Goal: Information Seeking & Learning: Learn about a topic

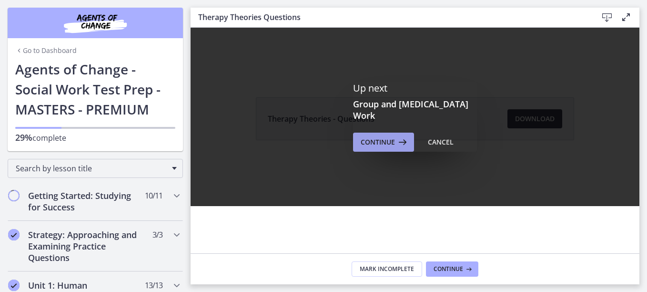
click at [379, 141] on span "Continue" at bounding box center [378, 141] width 34 height 11
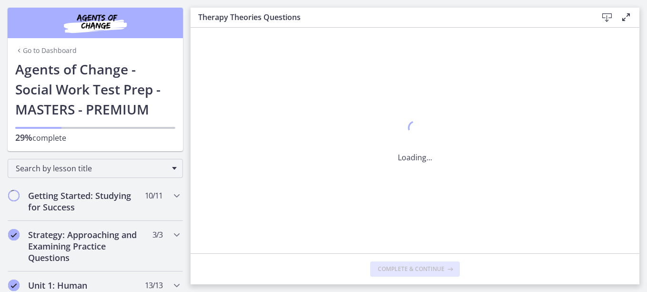
click at [379, 141] on div "Loading..." at bounding box center [415, 140] width 449 height 225
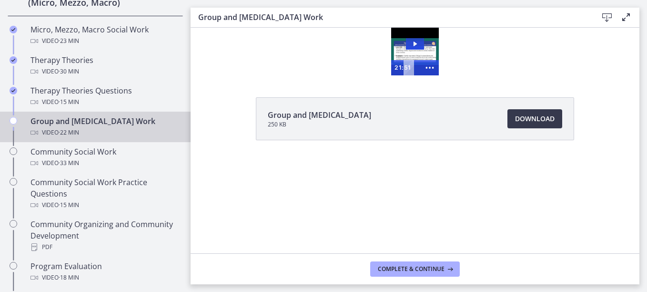
click at [433, 50] on div "Click for sound @keyframes VOLUME_SMALL_WAVE_FLASH { 0% { opacity: 0; } 33% { o…" at bounding box center [415, 52] width 449 height 48
click at [416, 43] on icon "Play Video: cls57b8rkbac72sj77c0.mp4" at bounding box center [414, 43] width 3 height 5
click at [419, 49] on div at bounding box center [415, 52] width 48 height 48
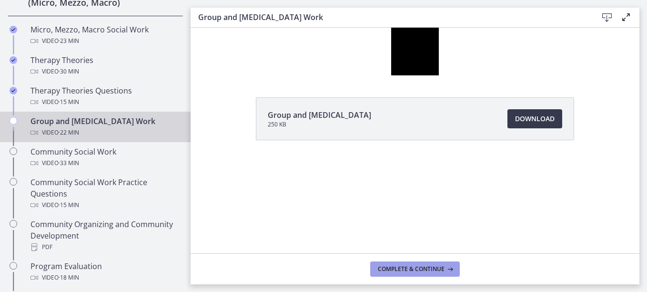
click at [436, 266] on span "Complete & continue" at bounding box center [411, 269] width 67 height 8
click at [115, 119] on div "Group and Family Therapy Work Video · 22 min" at bounding box center [104, 126] width 149 height 23
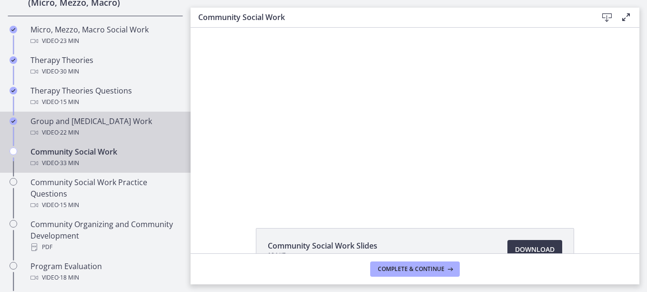
click at [81, 122] on div "Group and Family Therapy Work Video · 22 min" at bounding box center [104, 126] width 149 height 23
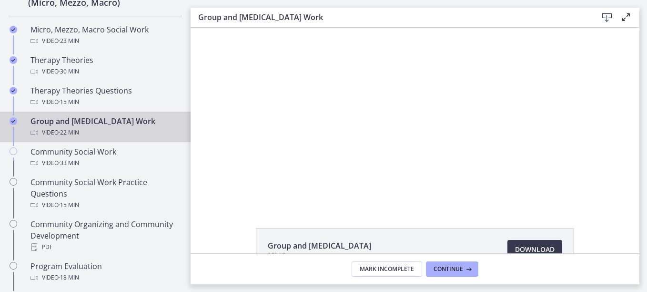
drag, startPoint x: 629, startPoint y: 229, endPoint x: 624, endPoint y: 219, distance: 10.9
click at [624, 219] on div "Group and Family Therapy 250 KB Download Opens in a new window" at bounding box center [415, 140] width 449 height 225
drag, startPoint x: 621, startPoint y: 215, endPoint x: 532, endPoint y: 248, distance: 95.6
click at [532, 248] on div "Group and Family Therapy 250 KB Download Opens in a new window" at bounding box center [415, 140] width 449 height 225
drag, startPoint x: 532, startPoint y: 248, endPoint x: 562, endPoint y: 221, distance: 40.8
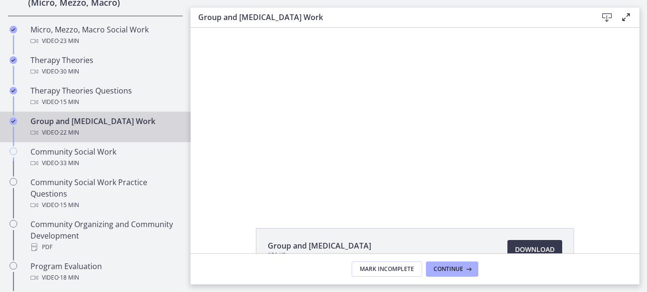
click at [562, 221] on div "Group and Family Therapy 250 KB Download Opens in a new window" at bounding box center [415, 140] width 449 height 225
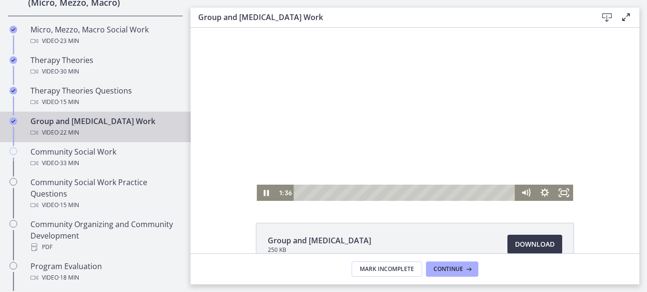
drag, startPoint x: 439, startPoint y: 181, endPoint x: 418, endPoint y: 166, distance: 25.6
click at [417, 171] on div at bounding box center [415, 111] width 317 height 178
click at [263, 189] on icon "Play Video" at bounding box center [266, 192] width 19 height 16
click at [261, 193] on icon "Play Video" at bounding box center [266, 192] width 19 height 16
click at [266, 191] on icon "Play Video" at bounding box center [266, 192] width 19 height 16
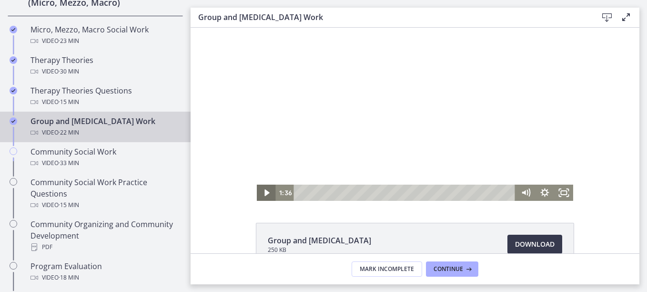
click at [263, 189] on icon "Play Video" at bounding box center [266, 192] width 19 height 16
click at [264, 191] on icon "Play Video" at bounding box center [266, 192] width 5 height 7
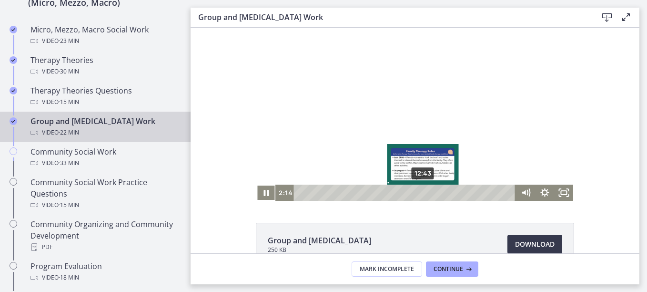
click at [395, 209] on div "Group and Family Therapy 250 KB Download Opens in a new window" at bounding box center [415, 134] width 449 height 225
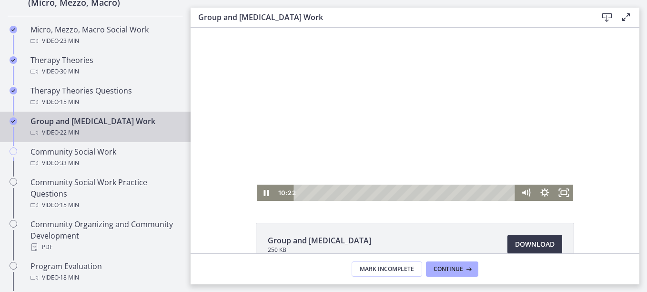
drag, startPoint x: 388, startPoint y: 30, endPoint x: 195, endPoint y: 124, distance: 214.3
click at [241, 121] on div "The video is loading... Click for sound @keyframes VOLUME_SMALL_WAVE_FLASH { 0%…" at bounding box center [415, 111] width 449 height 178
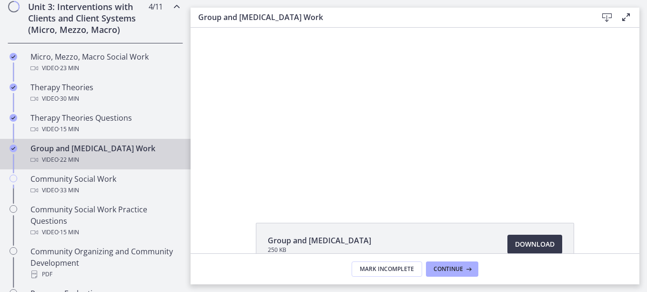
scroll to position [377, 0]
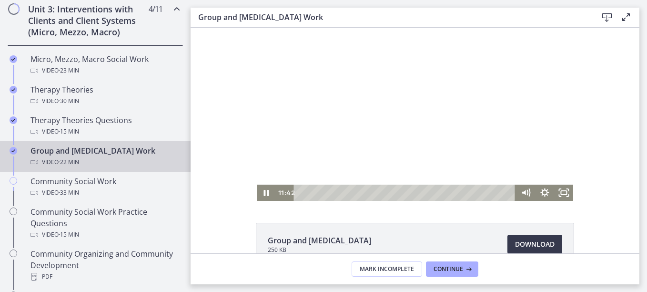
drag, startPoint x: 439, startPoint y: 114, endPoint x: 415, endPoint y: 119, distance: 24.3
click at [415, 119] on div at bounding box center [415, 111] width 317 height 178
click at [264, 190] on icon "Play Video" at bounding box center [267, 193] width 6 height 8
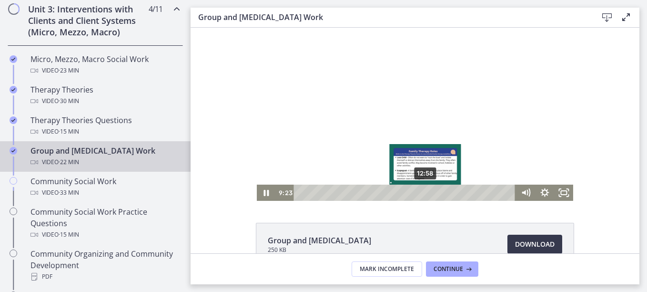
click at [422, 190] on div "12:58" at bounding box center [406, 192] width 211 height 16
click at [424, 191] on div "Playbar" at bounding box center [426, 192] width 5 height 5
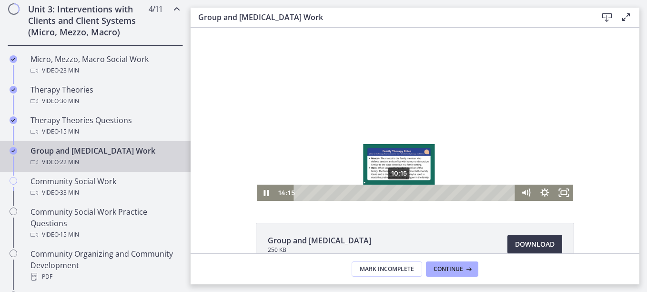
click at [396, 192] on div "10:15" at bounding box center [406, 192] width 211 height 16
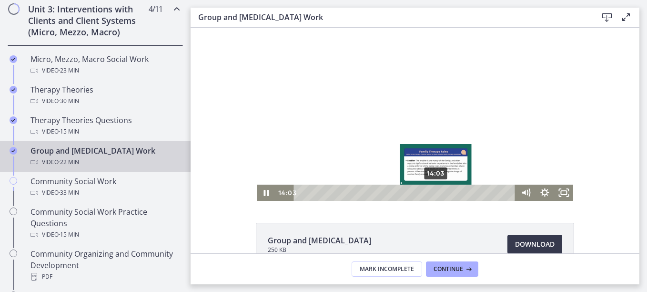
click at [433, 190] on div "14:03" at bounding box center [406, 192] width 211 height 16
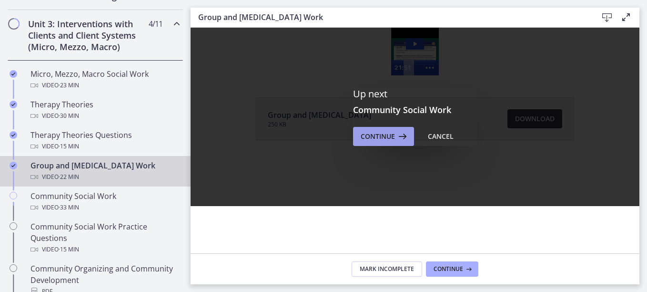
scroll to position [0, 0]
click at [385, 134] on span "Continue" at bounding box center [378, 136] width 34 height 11
click at [384, 75] on div "Click for sound @keyframes VOLUME_SMALL_WAVE_FLASH { 0% { opacity: 0; } 33% { o…" at bounding box center [415, 52] width 449 height 48
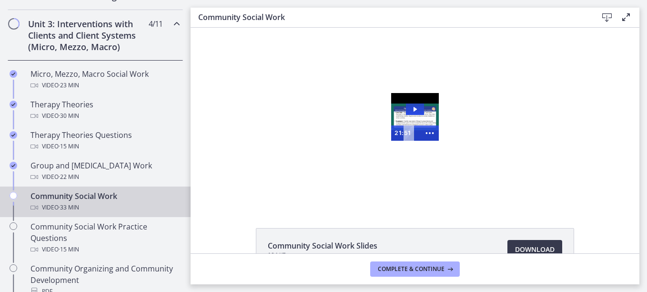
click at [384, 133] on div "Click for sound @keyframes VOLUME_SMALL_WAVE_FLASH { 0% { opacity: 0; } 33% { o…" at bounding box center [415, 117] width 449 height 48
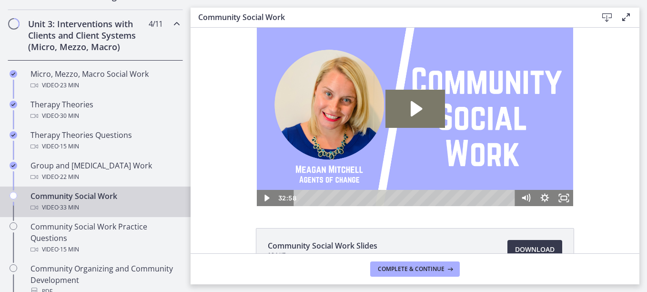
drag, startPoint x: 715, startPoint y: 246, endPoint x: 420, endPoint y: 125, distance: 318.9
click at [442, 159] on img at bounding box center [415, 117] width 317 height 178
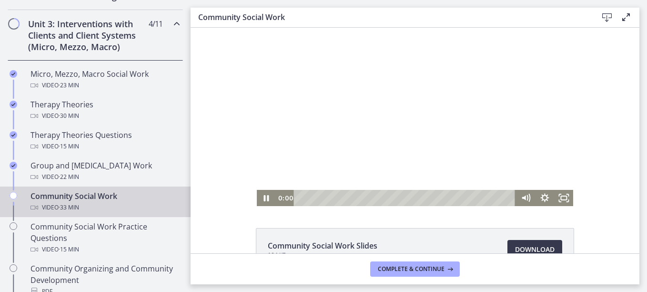
click at [407, 110] on div at bounding box center [415, 117] width 317 height 178
click at [264, 195] on icon "Play Video" at bounding box center [266, 197] width 5 height 7
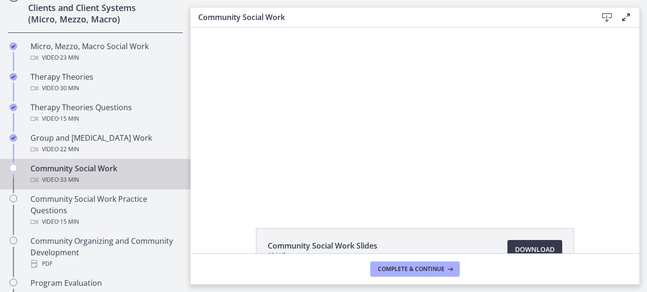
scroll to position [427, 0]
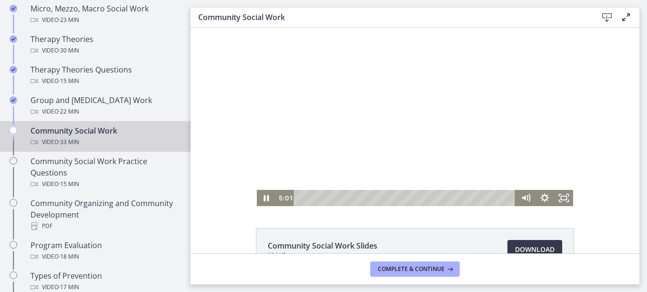
click at [339, 190] on div "Click for sound @keyframes VOLUME_SMALL_WAVE_FLASH { 0% { opacity: 0; } 33% { o…" at bounding box center [415, 117] width 317 height 178
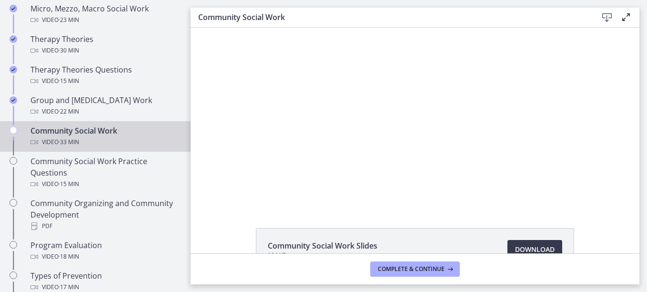
drag, startPoint x: 510, startPoint y: 216, endPoint x: 532, endPoint y: 215, distance: 21.9
click at [532, 215] on div "Community Social Work Slides 104 KB Download Opens in a new window" at bounding box center [415, 140] width 449 height 225
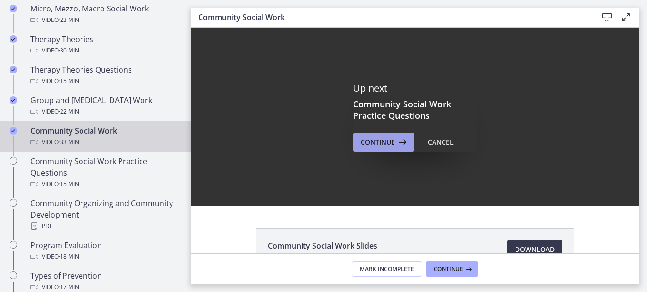
click at [370, 140] on span "Continue" at bounding box center [378, 141] width 34 height 11
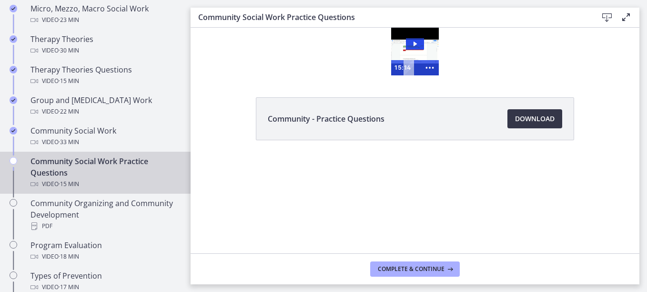
click at [534, 114] on span "Download Opens in a new window" at bounding box center [535, 118] width 40 height 11
drag, startPoint x: 240, startPoint y: 181, endPoint x: 266, endPoint y: 151, distance: 39.5
click at [266, 151] on div "Community - Practice Questions Download Opens in a new window" at bounding box center [415, 141] width 449 height 89
click at [417, 267] on span "Complete & continue" at bounding box center [411, 269] width 67 height 8
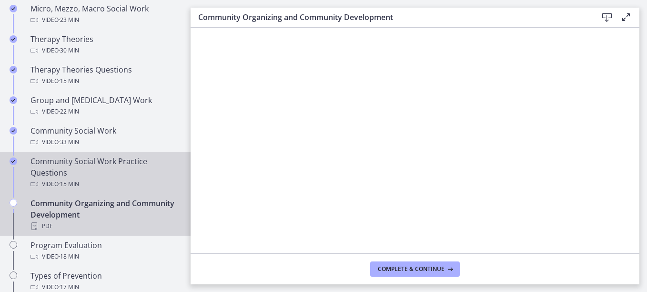
click at [110, 160] on div "Community Social Work Practice Questions Video · 15 min" at bounding box center [104, 172] width 149 height 34
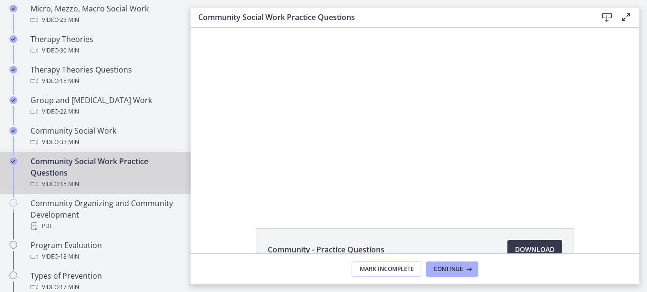
click at [110, 160] on div "Community Social Work Practice Questions Video · 15 min" at bounding box center [104, 172] width 149 height 34
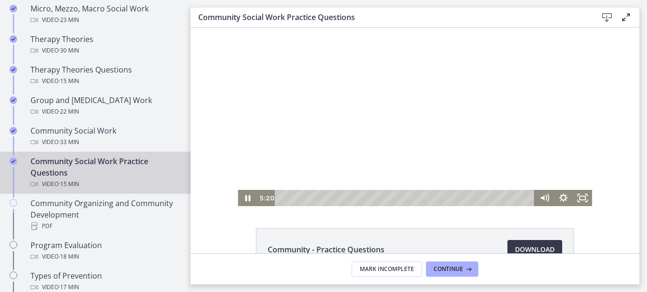
drag, startPoint x: 389, startPoint y: 131, endPoint x: 419, endPoint y: 129, distance: 30.1
click at [404, 129] on div at bounding box center [415, 117] width 354 height 178
click at [245, 196] on icon "Play Video" at bounding box center [248, 198] width 6 height 8
click at [543, 107] on div at bounding box center [415, 117] width 354 height 178
click at [246, 195] on icon "Play Video" at bounding box center [248, 197] width 5 height 7
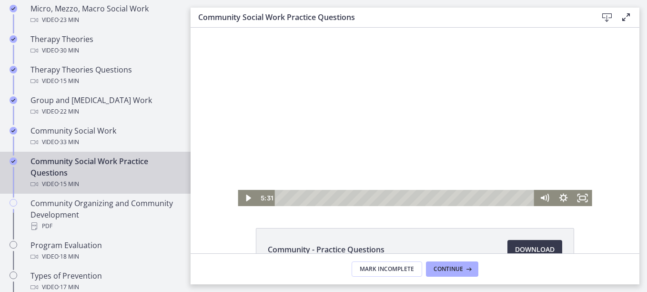
click at [246, 199] on icon "Play Video" at bounding box center [248, 197] width 5 height 7
click at [245, 197] on icon "Play Video" at bounding box center [248, 198] width 6 height 8
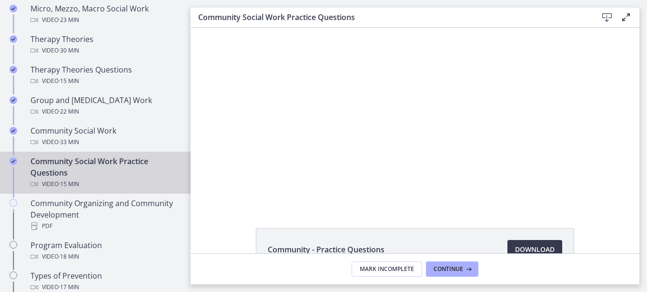
click at [448, 207] on div "Community - Practice Questions Download Opens in a new window" at bounding box center [415, 140] width 449 height 225
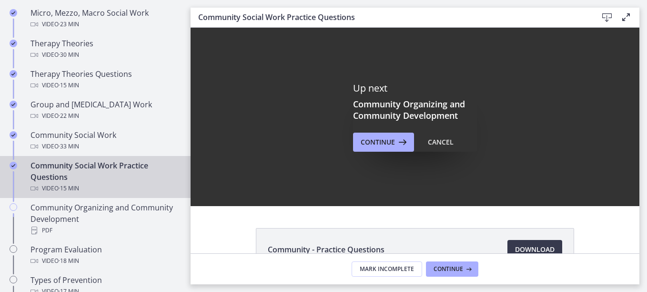
scroll to position [417, 0]
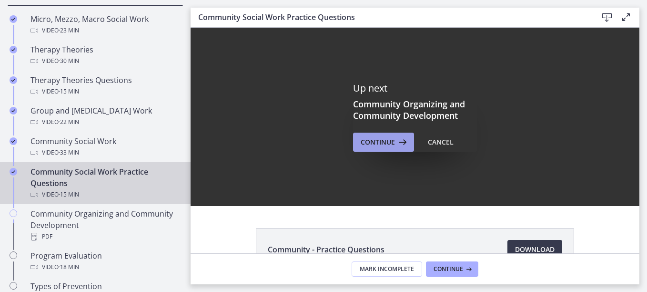
click at [369, 142] on span "Continue" at bounding box center [378, 141] width 34 height 11
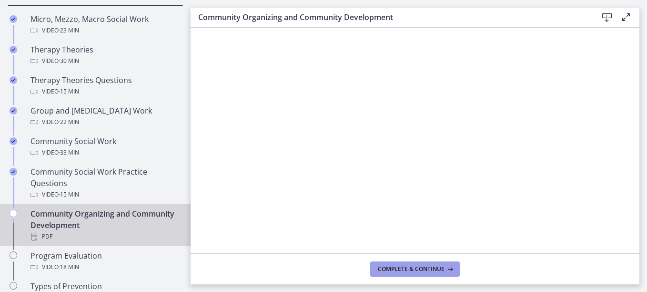
click at [429, 269] on span "Complete & continue" at bounding box center [411, 269] width 67 height 8
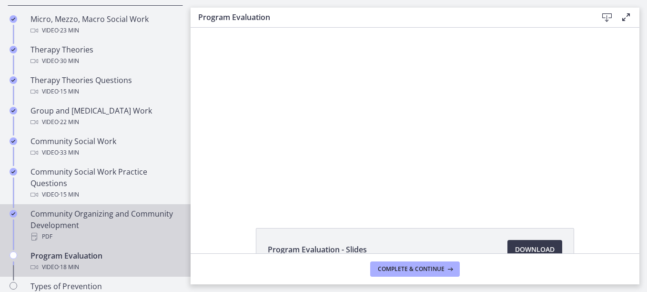
click at [124, 215] on div "Community Organizing and Community Development PDF" at bounding box center [104, 225] width 149 height 34
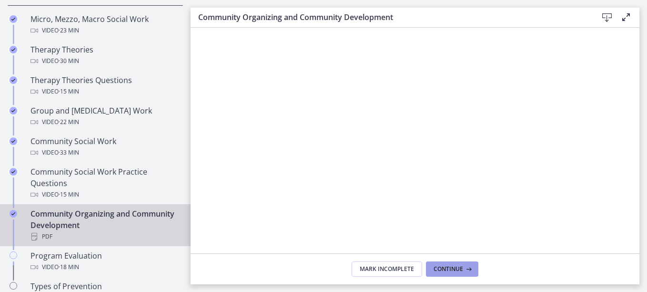
click at [454, 267] on span "Continue" at bounding box center [448, 269] width 30 height 8
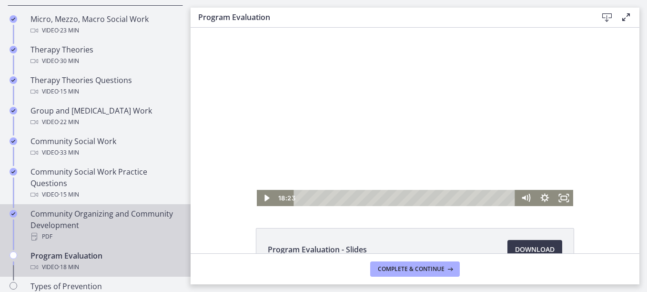
click at [110, 213] on div "Community Organizing and Community Development PDF" at bounding box center [104, 225] width 149 height 34
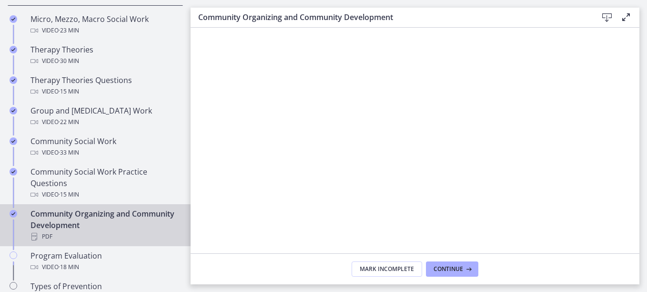
click at [606, 16] on icon at bounding box center [606, 17] width 11 height 11
click at [452, 262] on button "Continue" at bounding box center [452, 268] width 52 height 15
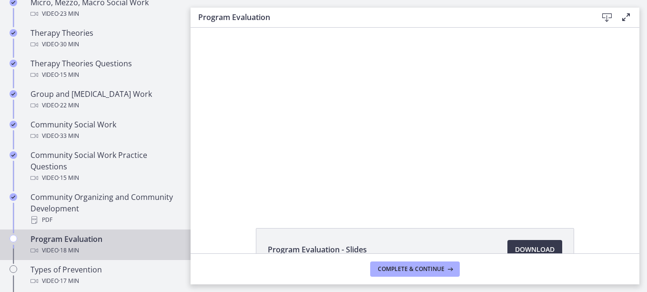
scroll to position [427, 0]
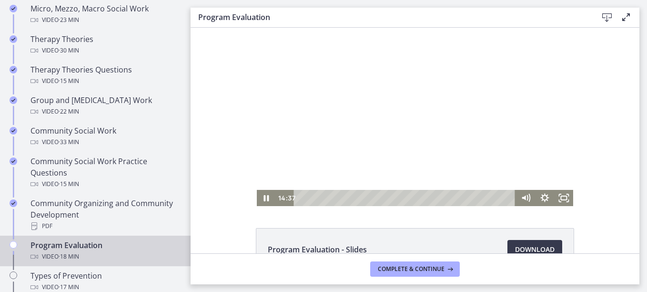
click at [262, 197] on icon "Pause" at bounding box center [266, 198] width 19 height 16
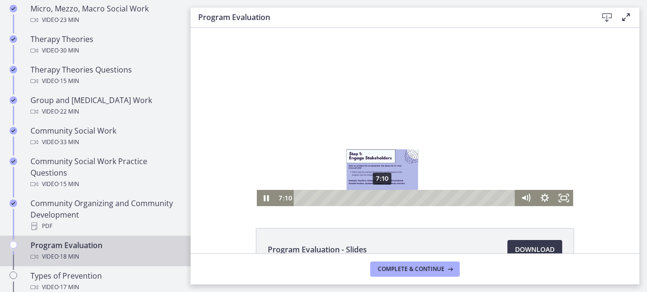
drag, startPoint x: 463, startPoint y: 197, endPoint x: 380, endPoint y: 196, distance: 83.8
click at [380, 196] on div "Playbar" at bounding box center [382, 197] width 5 height 5
click at [301, 195] on div "7:10" at bounding box center [406, 198] width 211 height 16
click at [380, 195] on div "Playbar" at bounding box center [382, 197] width 5 height 5
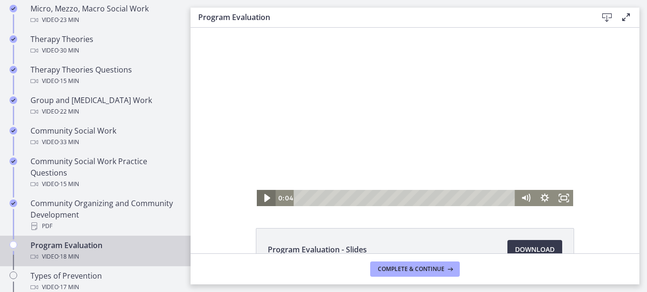
click at [264, 198] on icon "Play Video" at bounding box center [267, 198] width 6 height 8
click at [461, 222] on div "Program Evaluation - Slides Download Opens in a new window" at bounding box center [415, 140] width 449 height 225
click at [264, 199] on icon "Pause" at bounding box center [266, 198] width 5 height 6
click at [261, 199] on icon "Play Video" at bounding box center [266, 198] width 23 height 20
click at [263, 199] on icon "Pause" at bounding box center [266, 198] width 6 height 8
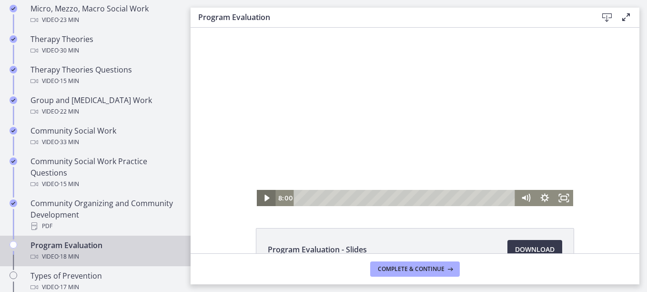
click at [261, 199] on icon "Play Video" at bounding box center [266, 198] width 19 height 16
click at [263, 198] on icon "Pause" at bounding box center [266, 198] width 23 height 20
click at [264, 196] on icon "Play Video" at bounding box center [267, 198] width 6 height 8
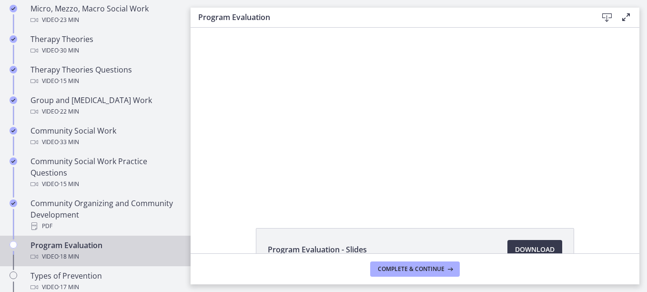
drag, startPoint x: 412, startPoint y: 229, endPoint x: 455, endPoint y: 246, distance: 46.2
click at [429, 229] on li "Program Evaluation - Slides Download Opens in a new window" at bounding box center [415, 249] width 318 height 43
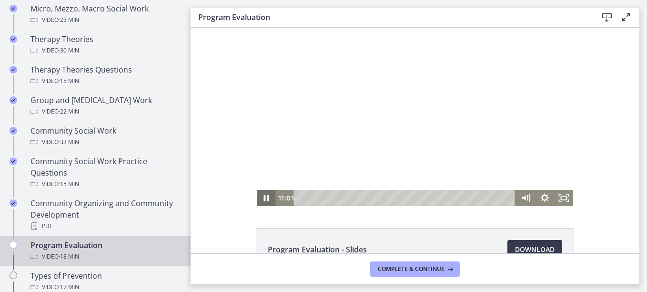
click at [262, 196] on icon "Pause" at bounding box center [266, 198] width 19 height 16
click at [262, 196] on icon "Pause" at bounding box center [266, 198] width 23 height 20
click at [262, 196] on icon "Pause" at bounding box center [266, 198] width 19 height 16
click at [264, 197] on icon "Play Video" at bounding box center [267, 198] width 6 height 8
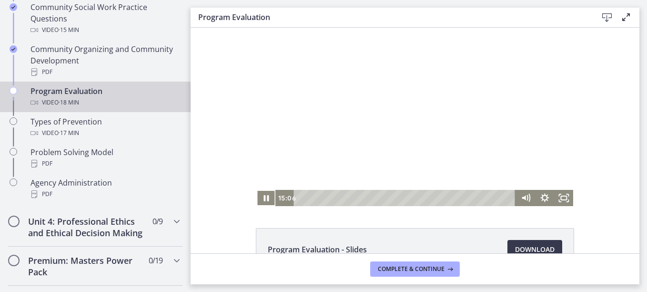
scroll to position [419, 0]
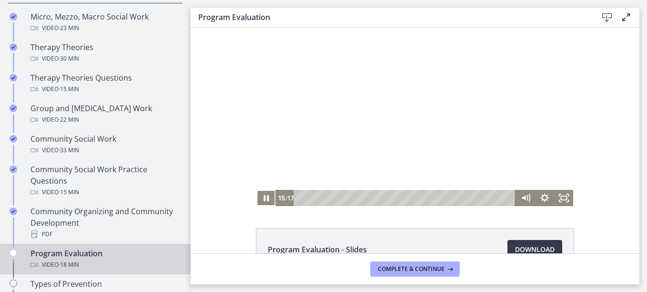
click at [402, 217] on div "Program Evaluation - Slides Download Opens in a new window" at bounding box center [415, 140] width 449 height 225
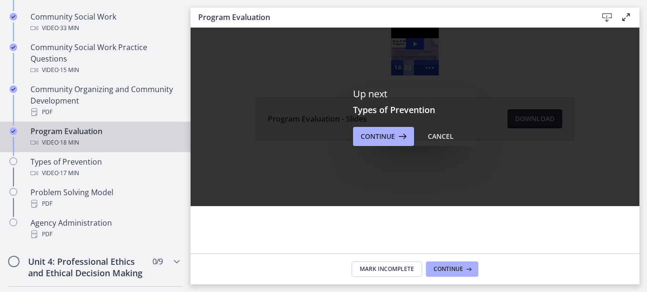
scroll to position [0, 0]
